Goal: Task Accomplishment & Management: Manage account settings

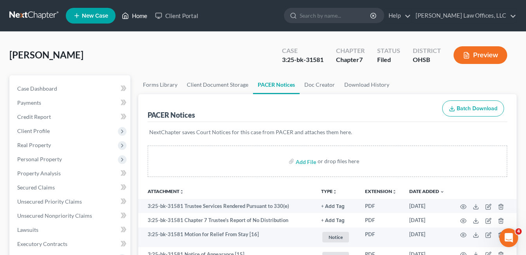
click at [135, 17] on link "Home" at bounding box center [134, 16] width 33 height 14
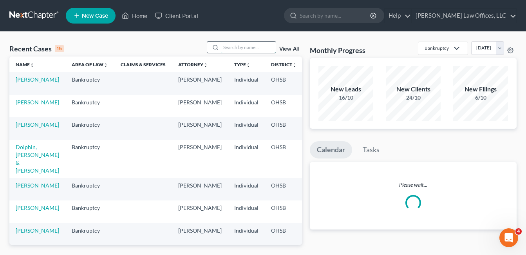
click at [231, 47] on input "search" at bounding box center [248, 47] width 55 height 11
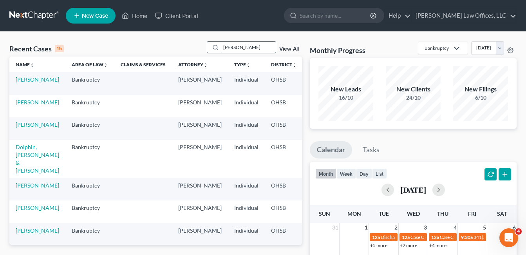
type input "[PERSON_NAME]"
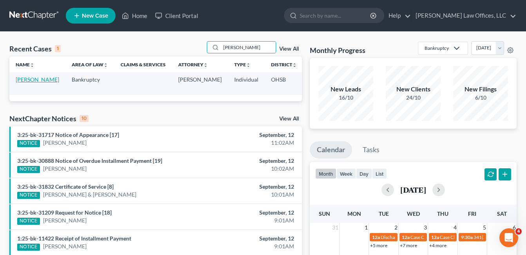
click at [19, 83] on link "[PERSON_NAME]" at bounding box center [37, 79] width 43 height 7
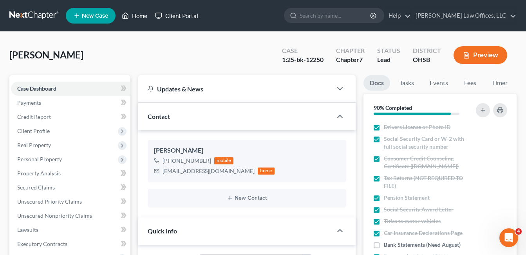
drag, startPoint x: 140, startPoint y: 11, endPoint x: 154, endPoint y: 16, distance: 14.7
click at [140, 11] on link "Home" at bounding box center [134, 16] width 33 height 14
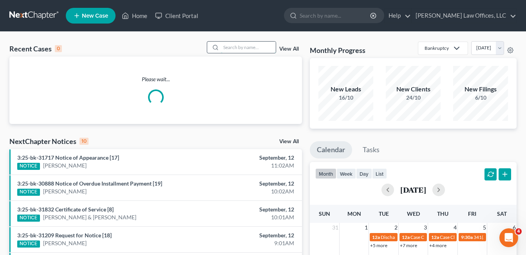
click at [249, 51] on input "search" at bounding box center [248, 47] width 55 height 11
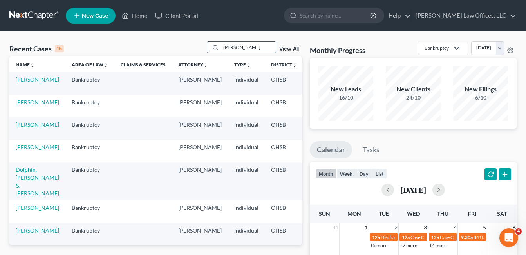
type input "[PERSON_NAME]"
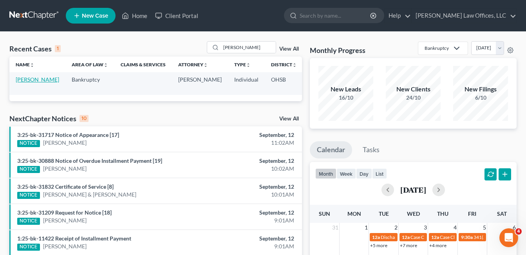
click at [35, 79] on link "[PERSON_NAME]" at bounding box center [37, 79] width 43 height 7
select select "3"
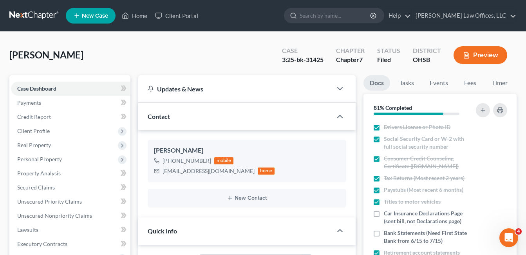
scroll to position [157, 0]
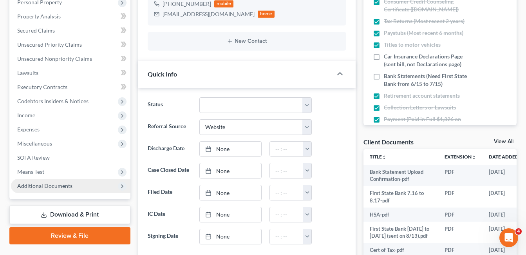
click at [53, 188] on span "Additional Documents" at bounding box center [44, 185] width 55 height 7
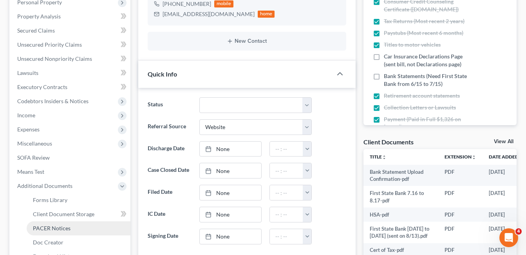
click at [59, 226] on span "PACER Notices" at bounding box center [52, 228] width 38 height 7
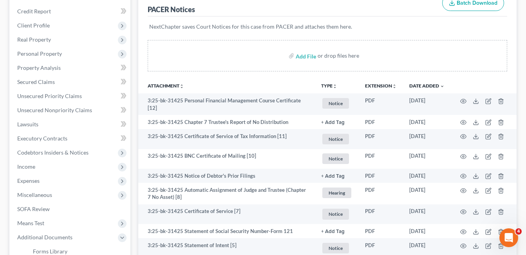
scroll to position [118, 0]
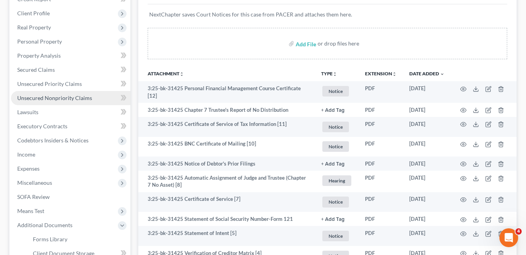
click at [67, 101] on span "Unsecured Nonpriority Claims" at bounding box center [54, 97] width 75 height 7
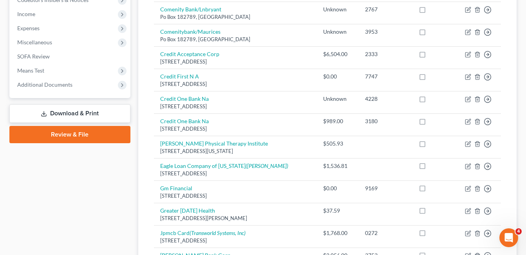
scroll to position [274, 0]
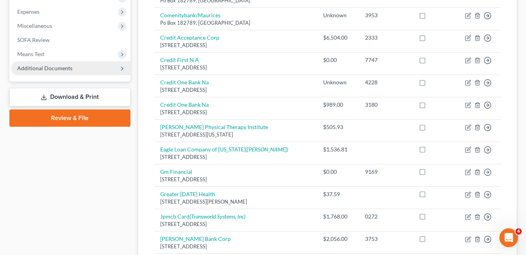
click at [73, 63] on span "Additional Documents" at bounding box center [71, 68] width 120 height 14
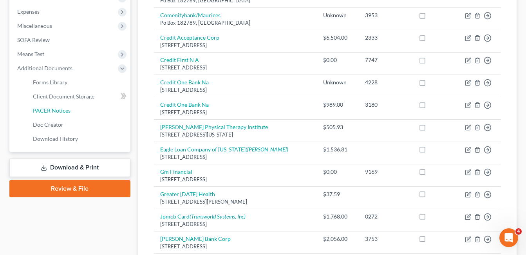
drag, startPoint x: 70, startPoint y: 113, endPoint x: 260, endPoint y: 115, distance: 190.4
click at [70, 113] on link "PACER Notices" at bounding box center [79, 110] width 104 height 14
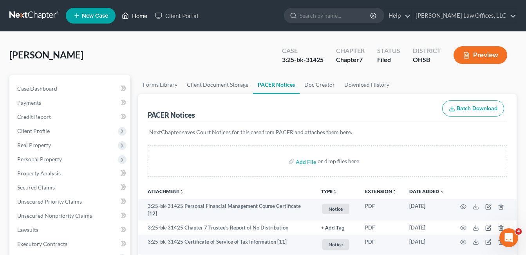
click at [133, 16] on link "Home" at bounding box center [134, 16] width 33 height 14
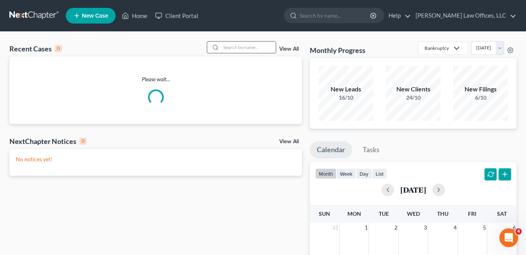
click at [255, 46] on input "search" at bounding box center [248, 47] width 55 height 11
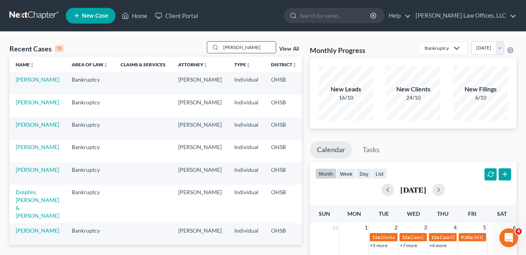
type input "[PERSON_NAME]"
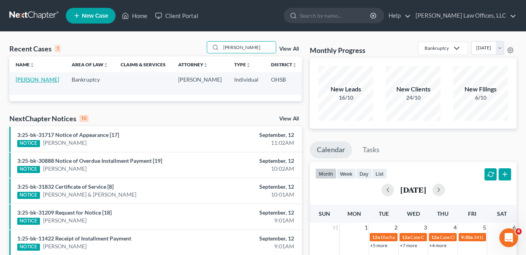
click at [24, 81] on link "[PERSON_NAME]" at bounding box center [37, 79] width 43 height 7
select select "4"
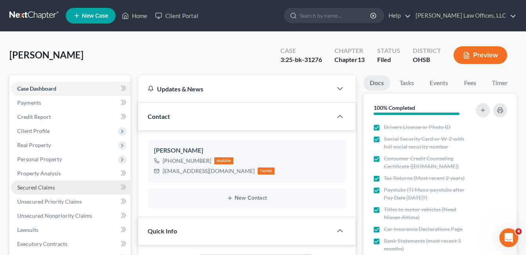
click at [46, 187] on span "Secured Claims" at bounding box center [36, 187] width 38 height 7
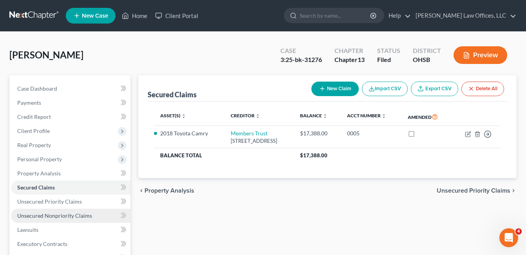
click at [68, 215] on span "Unsecured Nonpriority Claims" at bounding box center [54, 215] width 75 height 7
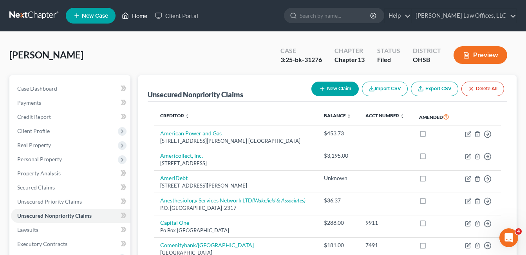
drag, startPoint x: 134, startPoint y: 14, endPoint x: 242, endPoint y: 45, distance: 112.8
click at [134, 14] on link "Home" at bounding box center [134, 16] width 33 height 14
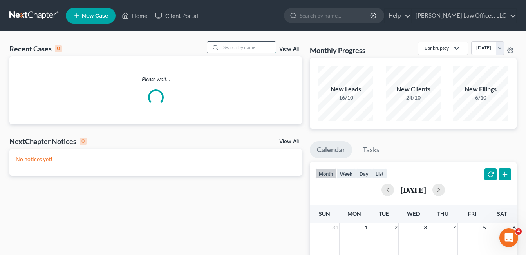
click at [256, 51] on input "search" at bounding box center [248, 47] width 55 height 11
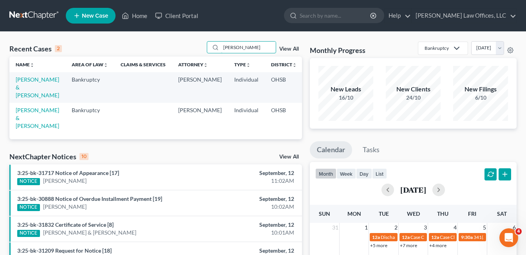
type input "[PERSON_NAME]"
click at [22, 90] on link "[PERSON_NAME] & [PERSON_NAME]" at bounding box center [37, 87] width 43 height 22
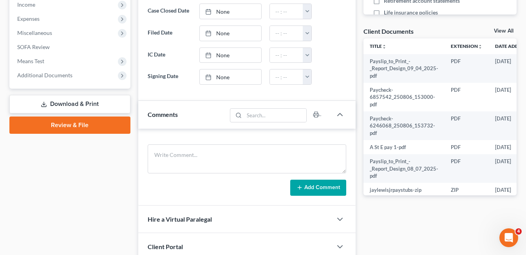
scroll to position [274, 0]
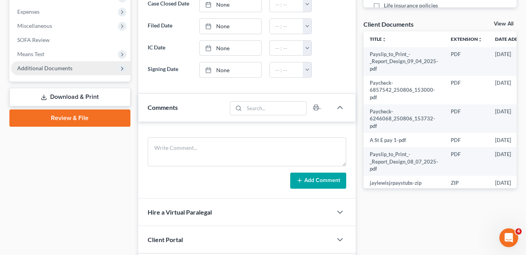
click at [70, 68] on span "Additional Documents" at bounding box center [44, 68] width 55 height 7
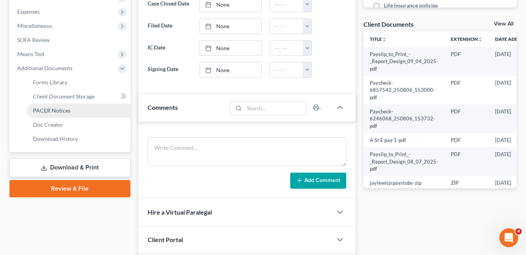
click at [94, 114] on link "PACER Notices" at bounding box center [79, 110] width 104 height 14
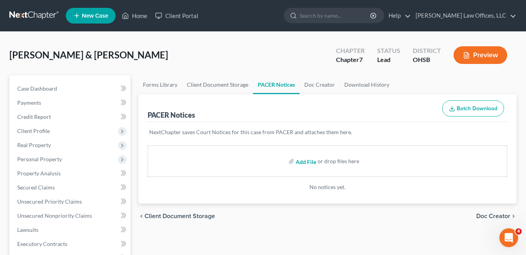
click at [302, 161] on input "file" at bounding box center [305, 161] width 19 height 14
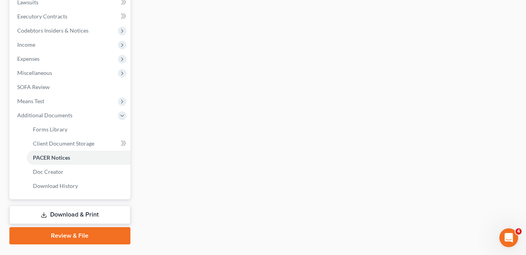
scroll to position [246, 0]
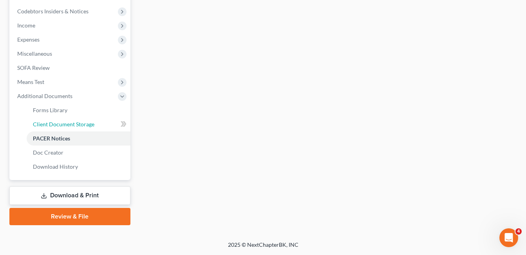
click at [77, 125] on span "Client Document Storage" at bounding box center [64, 124] width 62 height 7
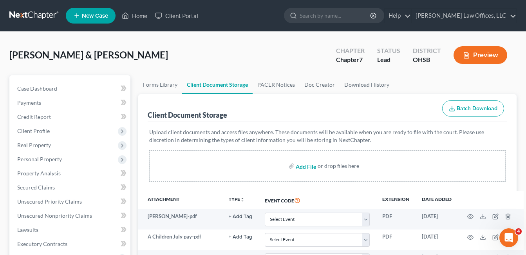
click at [302, 165] on input "file" at bounding box center [305, 166] width 19 height 14
type input "C:\fakepath\Paystubs.Alie.pdf"
click at [139, 14] on link "Home" at bounding box center [134, 16] width 33 height 14
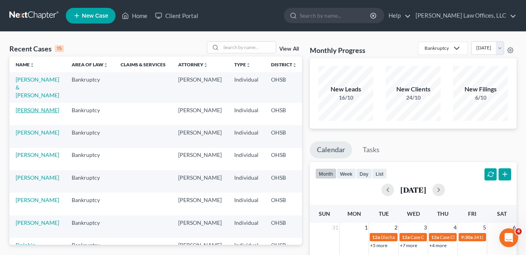
click at [24, 107] on link "[PERSON_NAME]" at bounding box center [37, 110] width 43 height 7
select select "4"
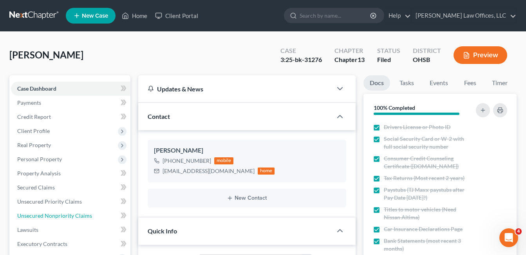
drag, startPoint x: 51, startPoint y: 214, endPoint x: 351, endPoint y: 123, distance: 313.4
click at [51, 214] on span "Unsecured Nonpriority Claims" at bounding box center [54, 215] width 75 height 7
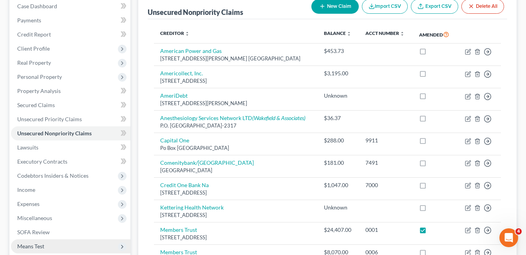
scroll to position [157, 0]
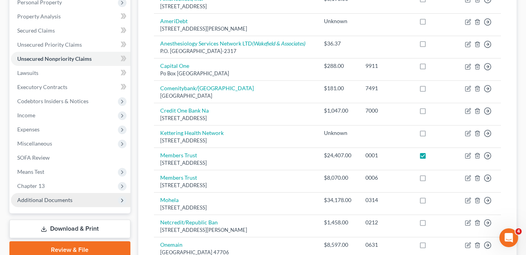
click at [52, 201] on span "Additional Documents" at bounding box center [44, 199] width 55 height 7
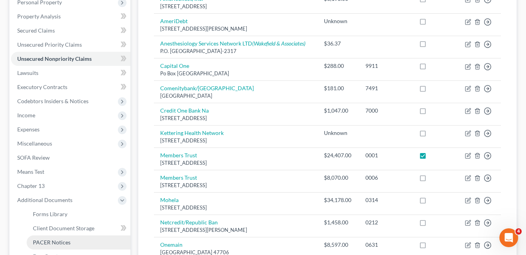
click at [62, 239] on span "PACER Notices" at bounding box center [52, 242] width 38 height 7
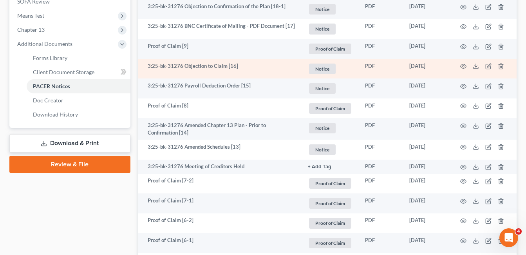
scroll to position [313, 0]
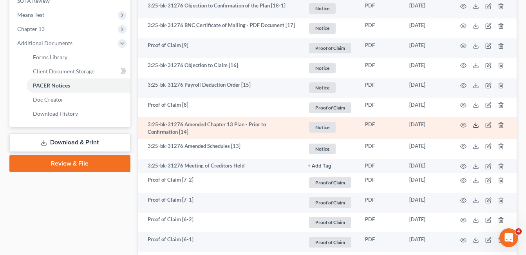
click at [474, 125] on icon at bounding box center [476, 125] width 6 height 6
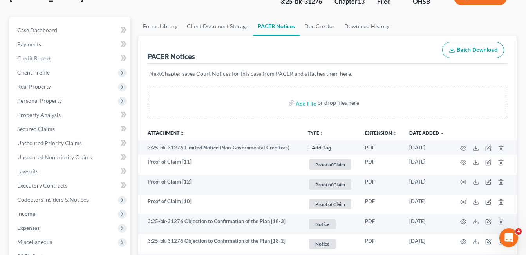
scroll to position [0, 0]
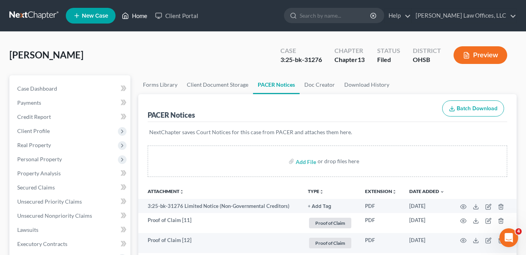
click at [141, 13] on link "Home" at bounding box center [134, 16] width 33 height 14
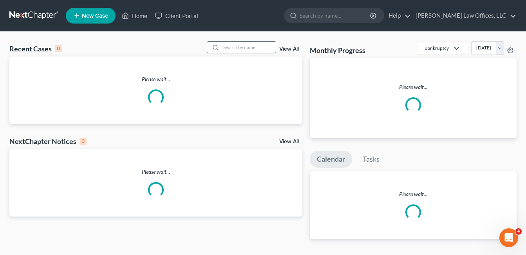
click at [254, 47] on input "search" at bounding box center [248, 47] width 55 height 11
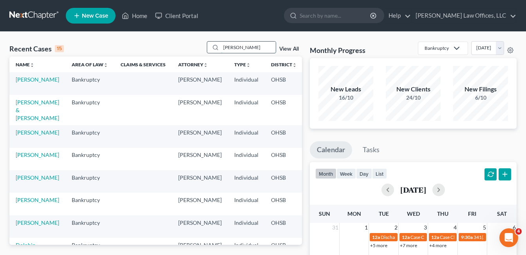
type input "[PERSON_NAME]"
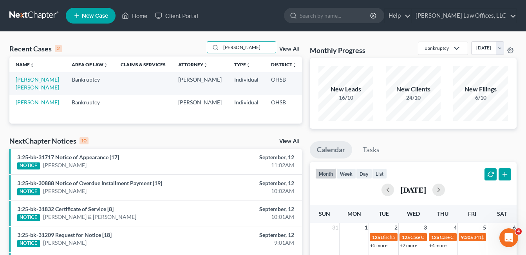
click at [22, 105] on link "[PERSON_NAME]" at bounding box center [37, 102] width 43 height 7
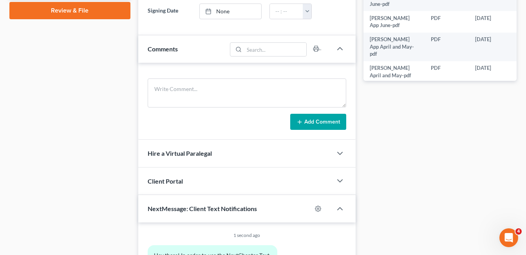
scroll to position [264, 0]
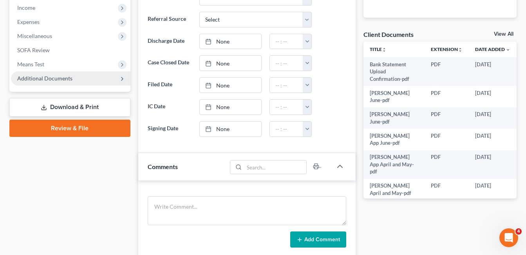
click at [61, 79] on span "Additional Documents" at bounding box center [44, 78] width 55 height 7
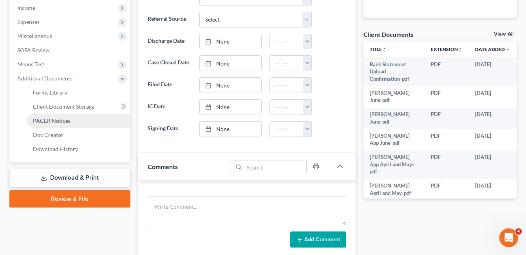
click at [65, 120] on span "PACER Notices" at bounding box center [52, 120] width 38 height 7
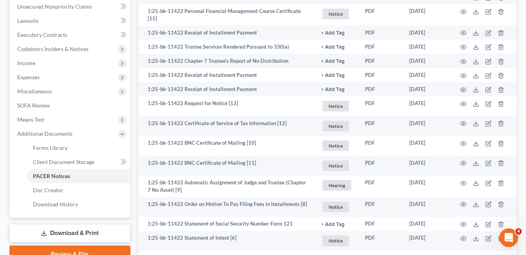
scroll to position [50, 0]
